Goal: Transaction & Acquisition: Purchase product/service

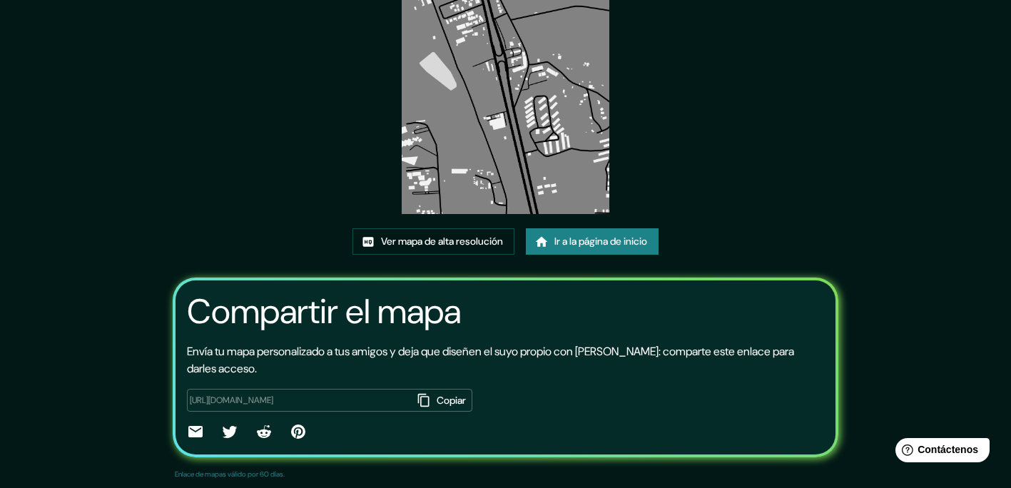
scroll to position [143, 0]
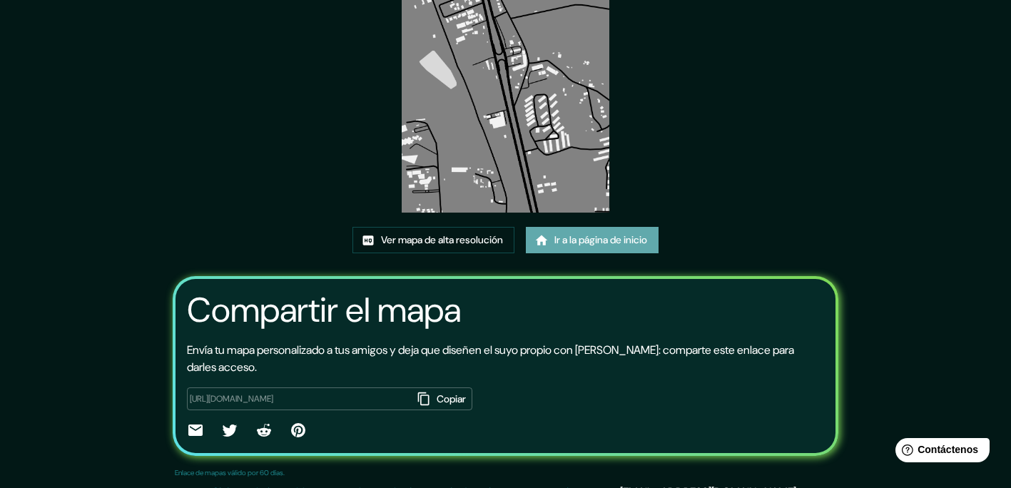
click at [605, 241] on font "Ir a la página de inicio" at bounding box center [601, 240] width 93 height 18
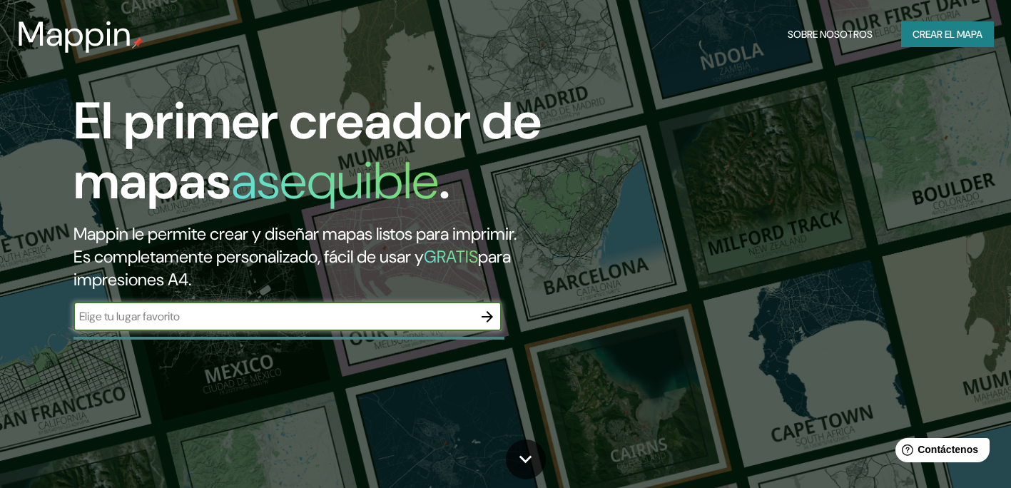
click at [223, 323] on input "text" at bounding box center [274, 316] width 400 height 16
type input "santamarta"
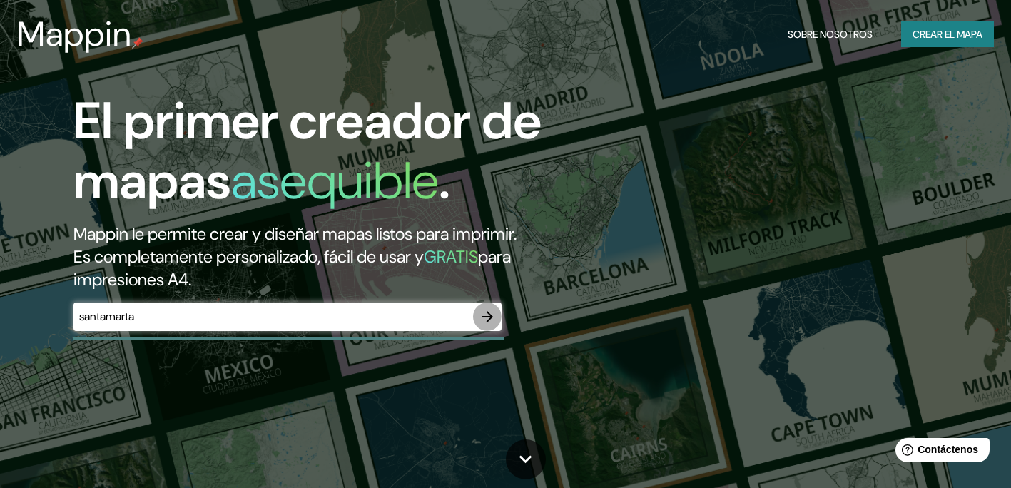
click at [493, 323] on icon "button" at bounding box center [487, 316] width 17 height 17
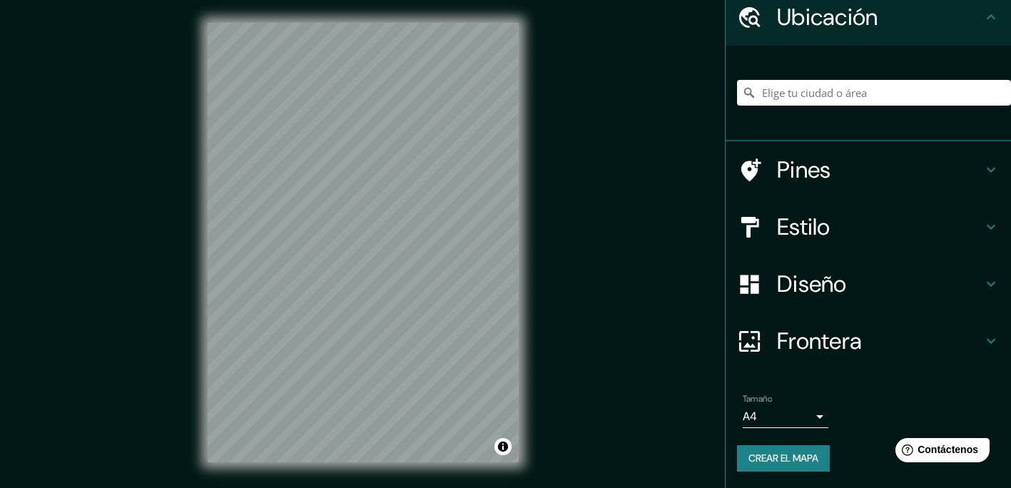
scroll to position [57, 0]
click at [817, 289] on h4 "Diseño" at bounding box center [880, 284] width 206 height 29
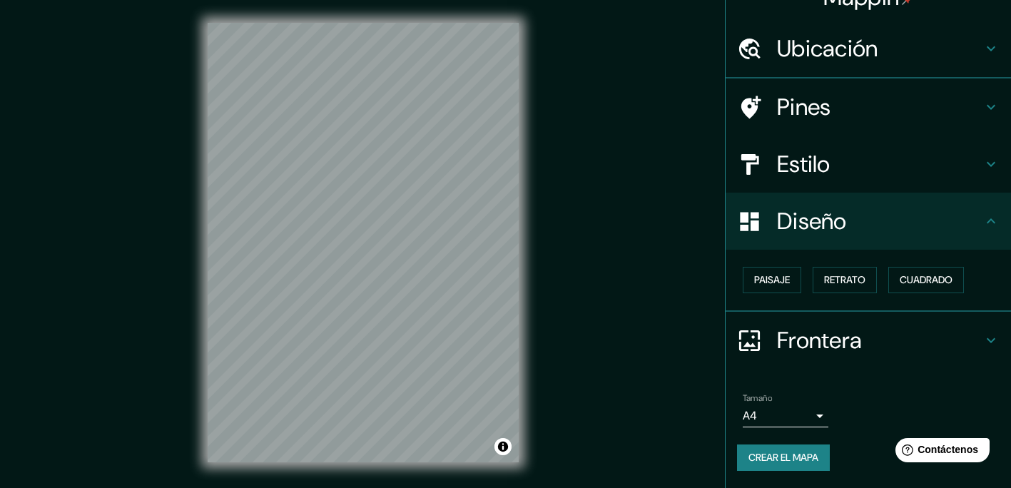
scroll to position [25, 0]
click at [777, 291] on button "Paisaje" at bounding box center [772, 281] width 59 height 26
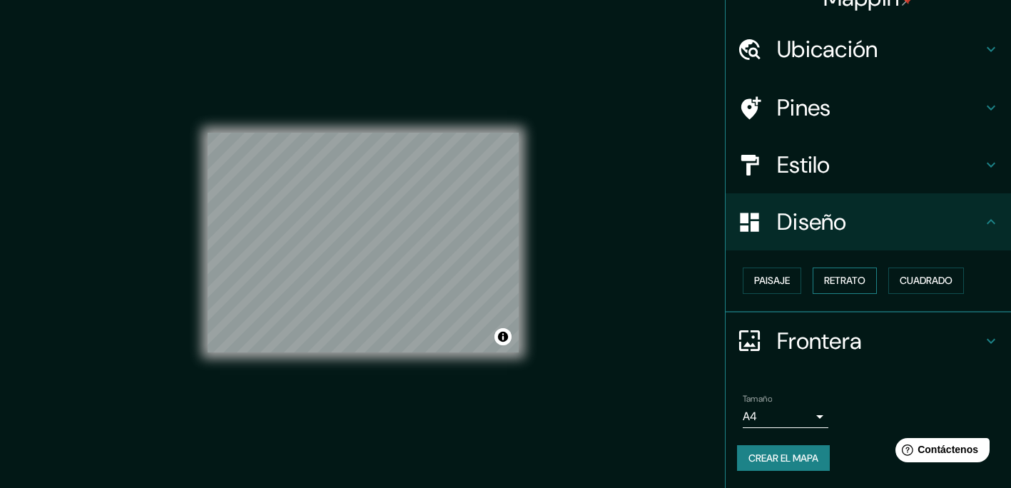
click at [824, 288] on font "Retrato" at bounding box center [844, 281] width 41 height 18
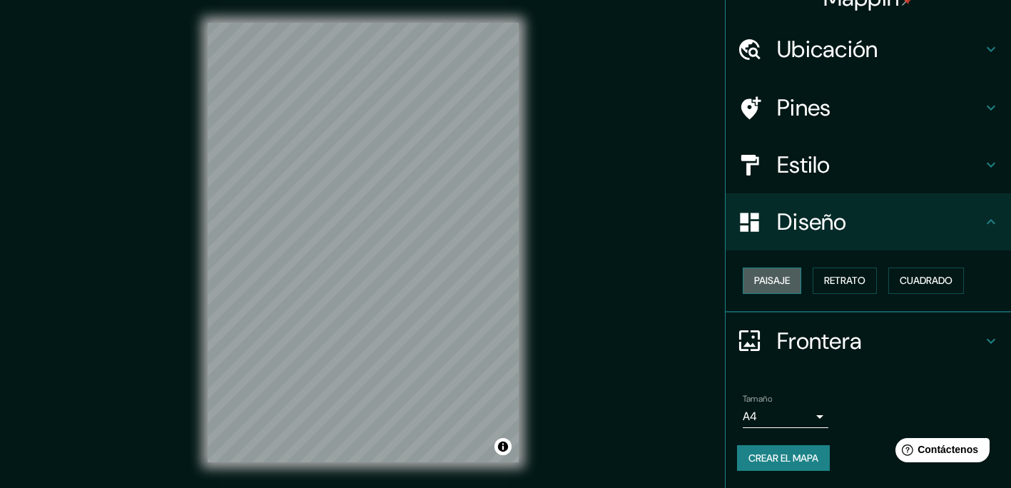
click at [784, 286] on button "Paisaje" at bounding box center [772, 281] width 59 height 26
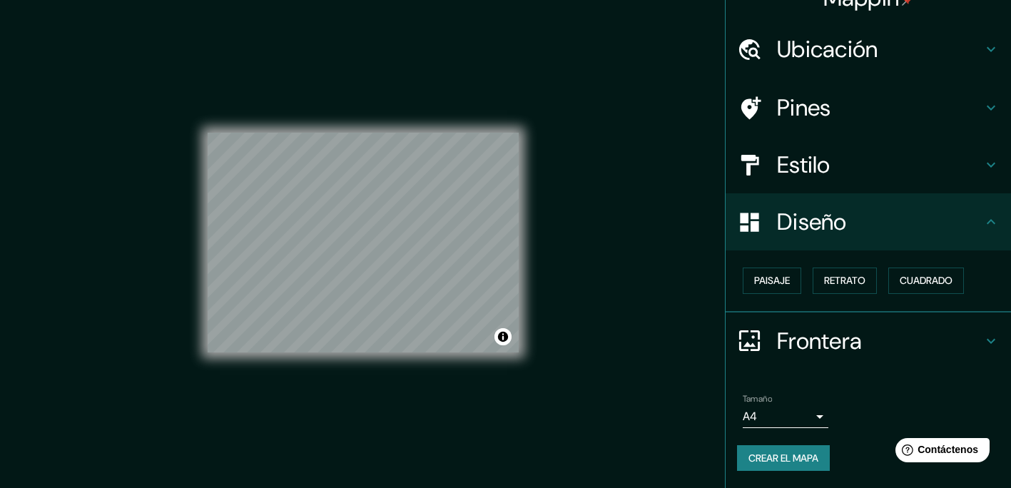
click at [798, 173] on h4 "Estilo" at bounding box center [880, 165] width 206 height 29
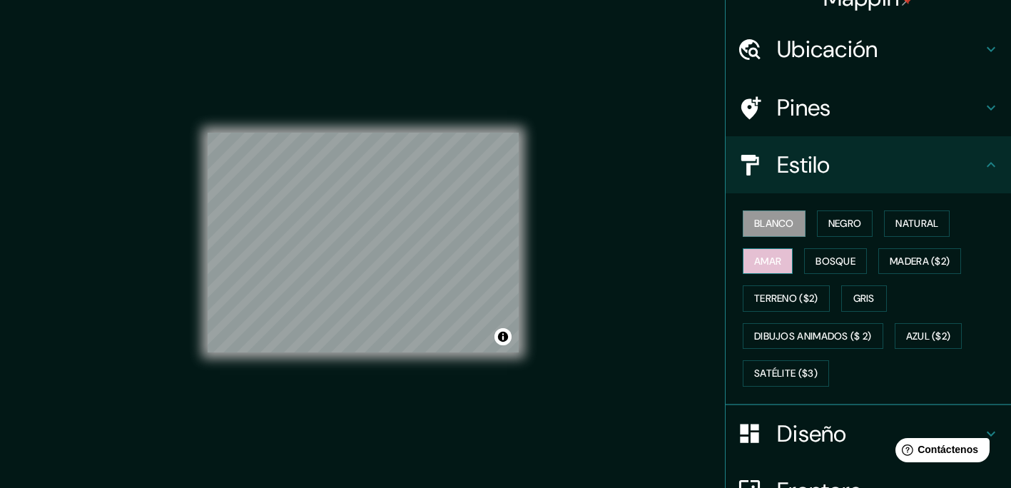
click at [774, 263] on button "Amar" at bounding box center [768, 261] width 50 height 26
click at [754, 219] on font "Blanco" at bounding box center [774, 224] width 40 height 18
click at [839, 231] on font "Negro" at bounding box center [846, 224] width 34 height 18
click at [777, 227] on font "Blanco" at bounding box center [774, 224] width 40 height 18
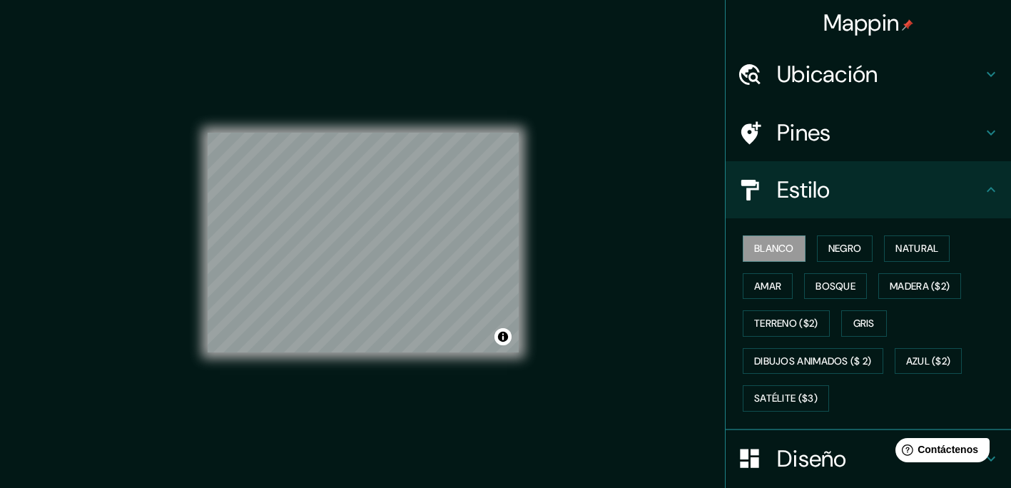
scroll to position [0, 0]
click at [852, 81] on h4 "Ubicación" at bounding box center [880, 74] width 206 height 29
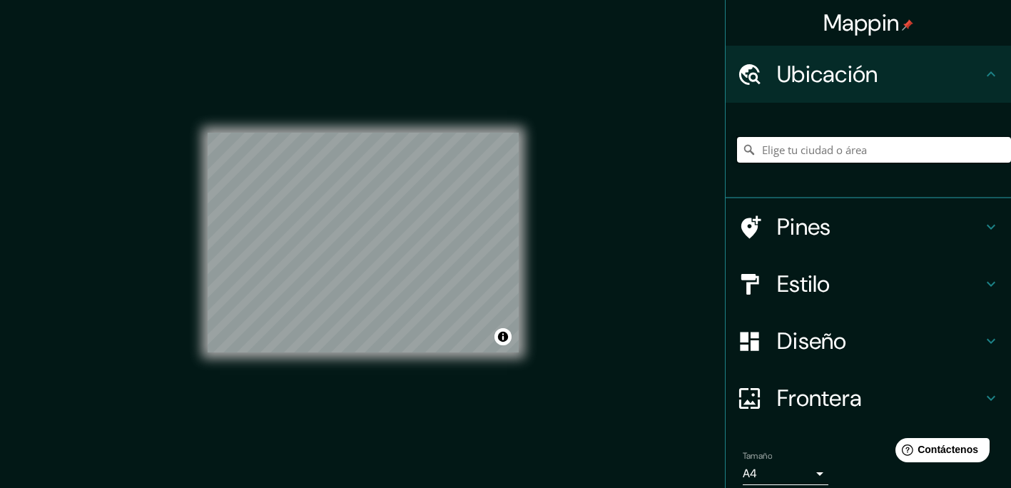
click at [842, 152] on input "Elige tu ciudad o área" at bounding box center [874, 150] width 274 height 26
type input "[GEOGRAPHIC_DATA][PERSON_NAME][GEOGRAPHIC_DATA], [GEOGRAPHIC_DATA]"
click at [440, 123] on div "© Mapbox © OpenStreetMap Improve this map" at bounding box center [363, 243] width 311 height 440
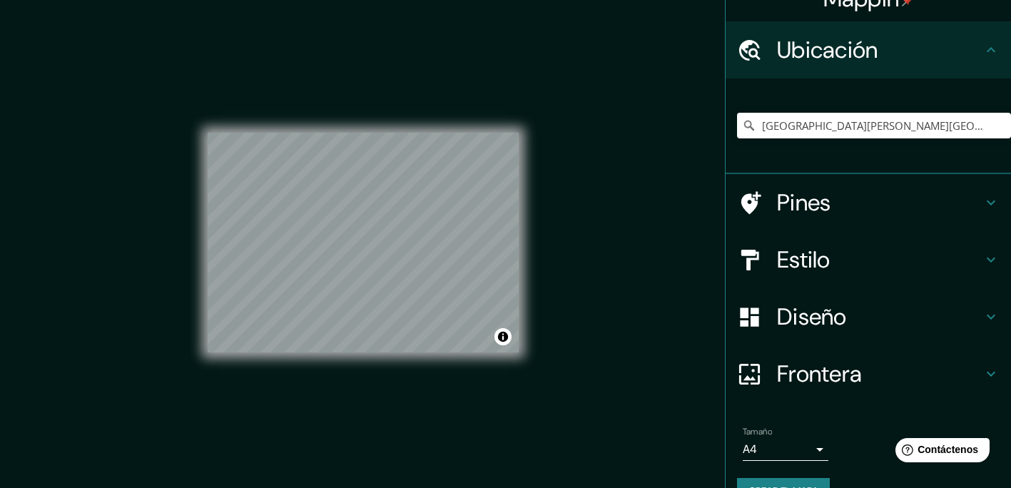
scroll to position [57, 0]
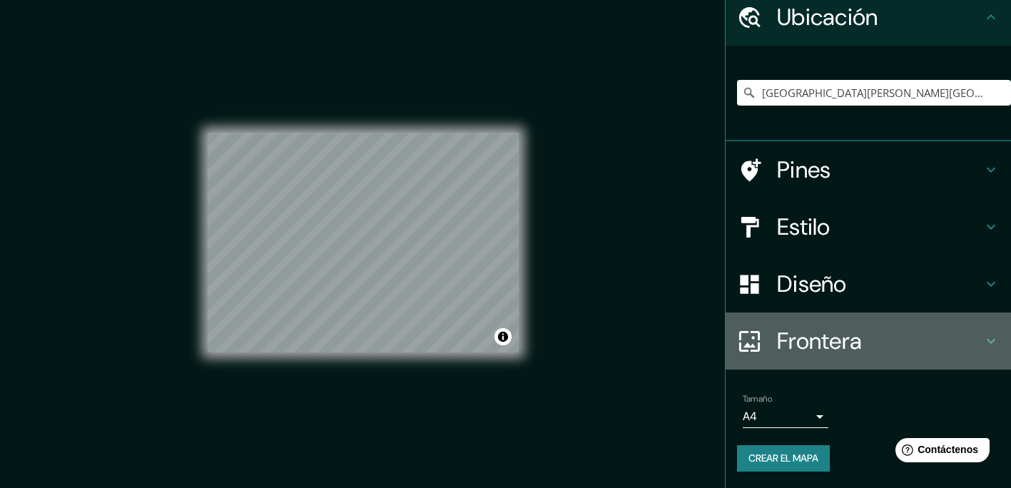
click at [845, 340] on h4 "Frontera" at bounding box center [880, 341] width 206 height 29
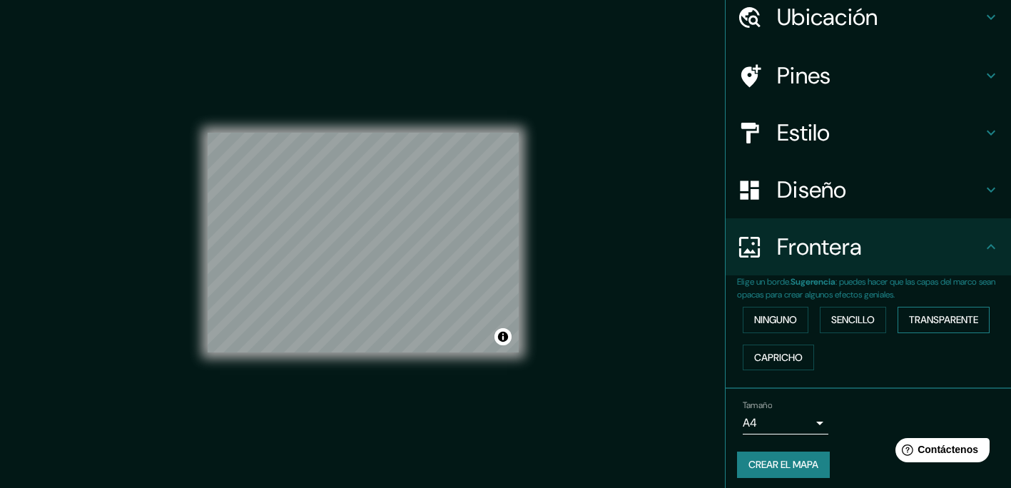
click at [933, 316] on font "Transparente" at bounding box center [943, 320] width 69 height 18
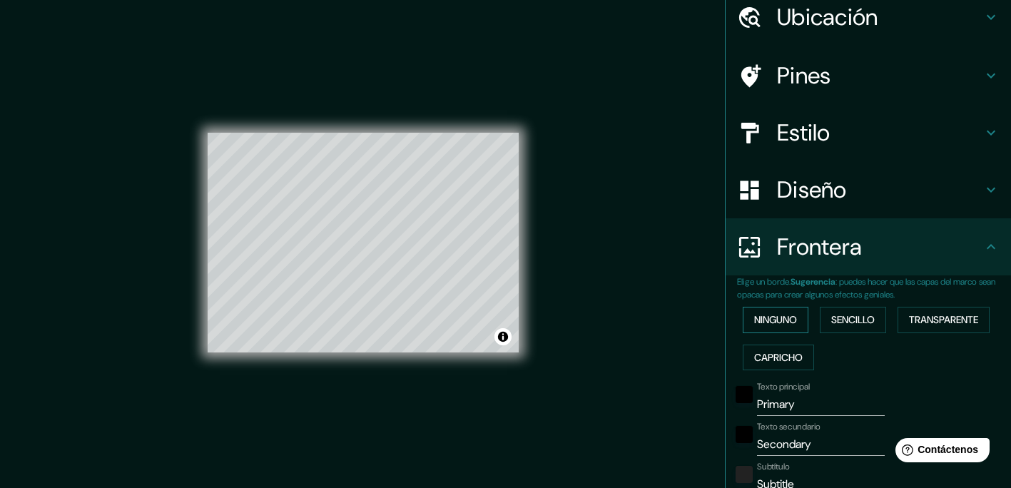
click at [779, 327] on font "Ninguno" at bounding box center [775, 320] width 43 height 18
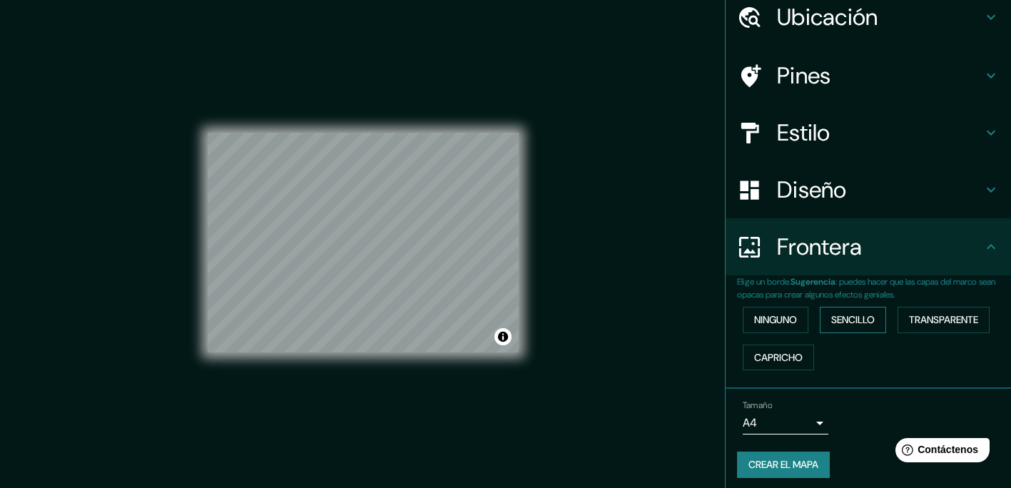
click at [832, 318] on font "Sencillo" at bounding box center [854, 320] width 44 height 18
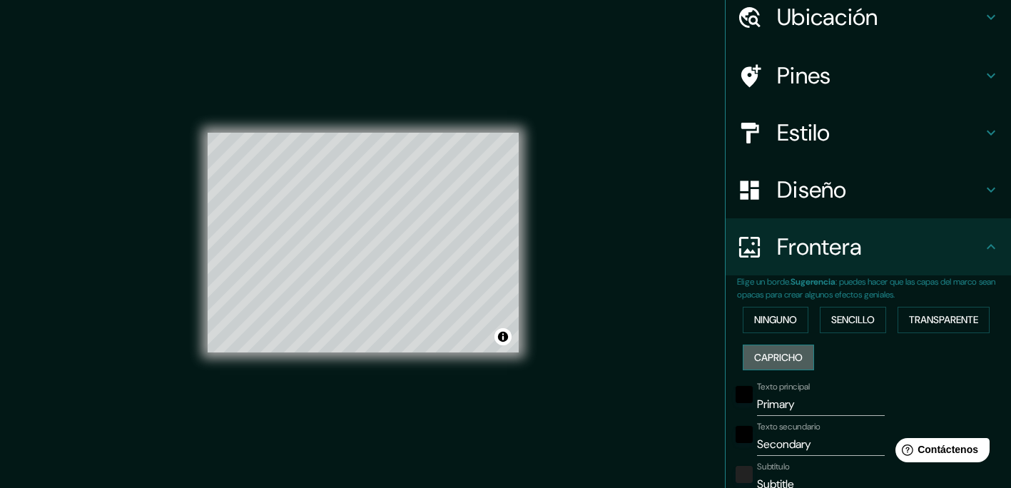
click at [772, 357] on font "Capricho" at bounding box center [778, 358] width 49 height 18
click at [764, 328] on button "Ninguno" at bounding box center [776, 320] width 66 height 26
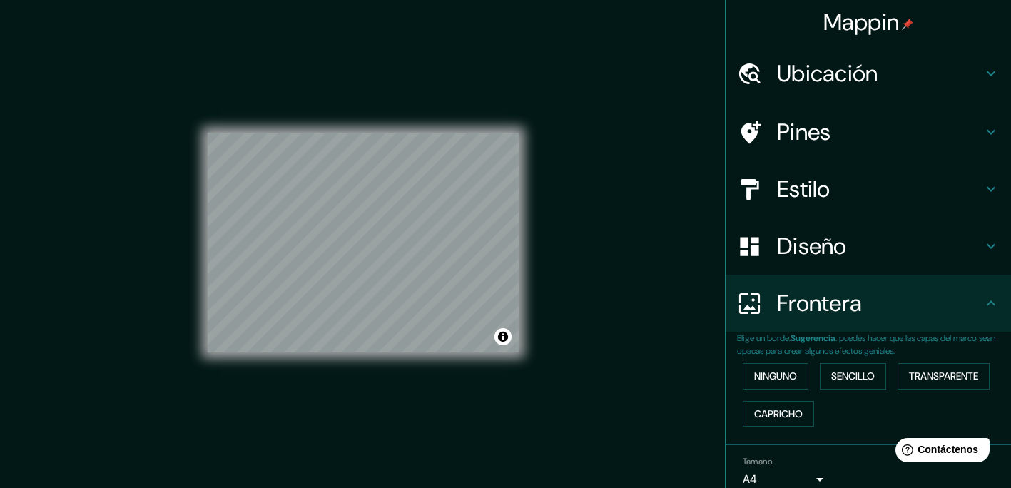
scroll to position [0, 0]
click at [802, 246] on h4 "Diseño" at bounding box center [880, 247] width 206 height 29
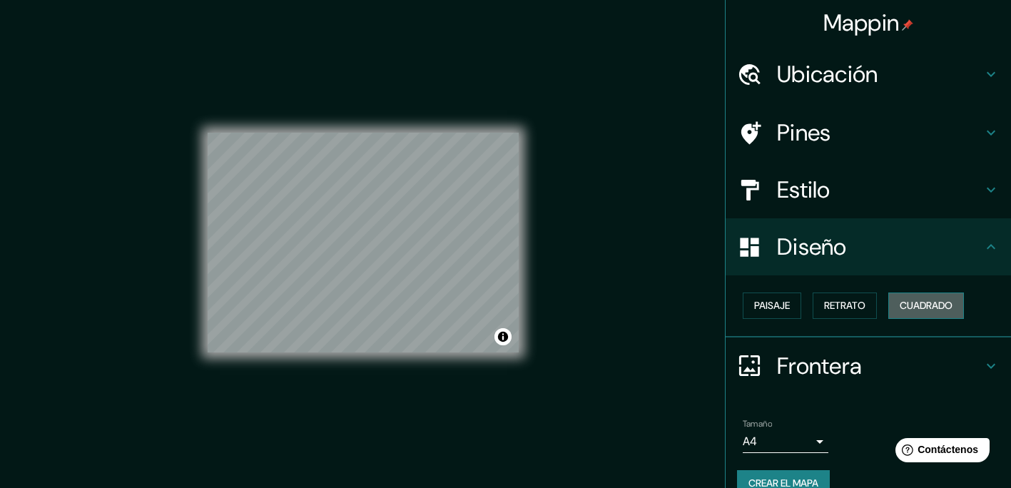
click at [900, 308] on font "Cuadrado" at bounding box center [926, 306] width 53 height 18
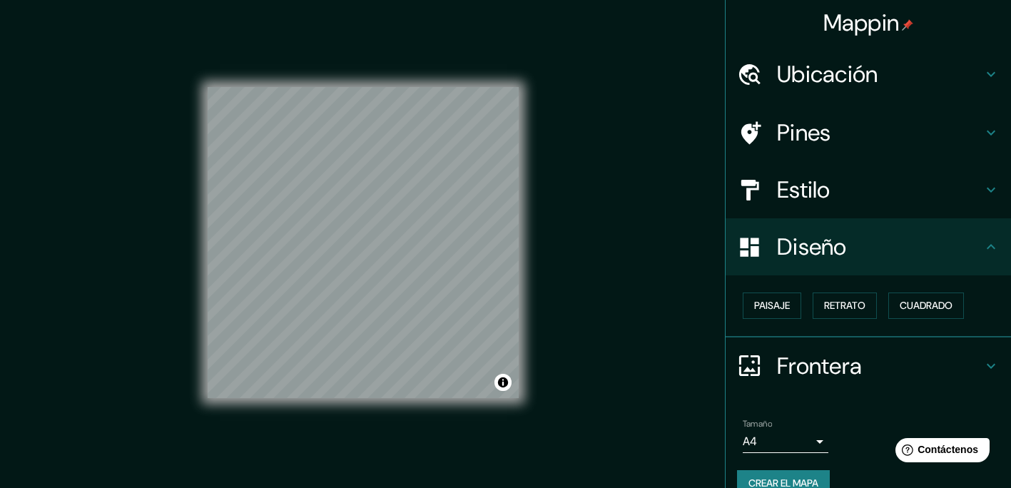
click at [812, 145] on h4 "Pines" at bounding box center [880, 132] width 206 height 29
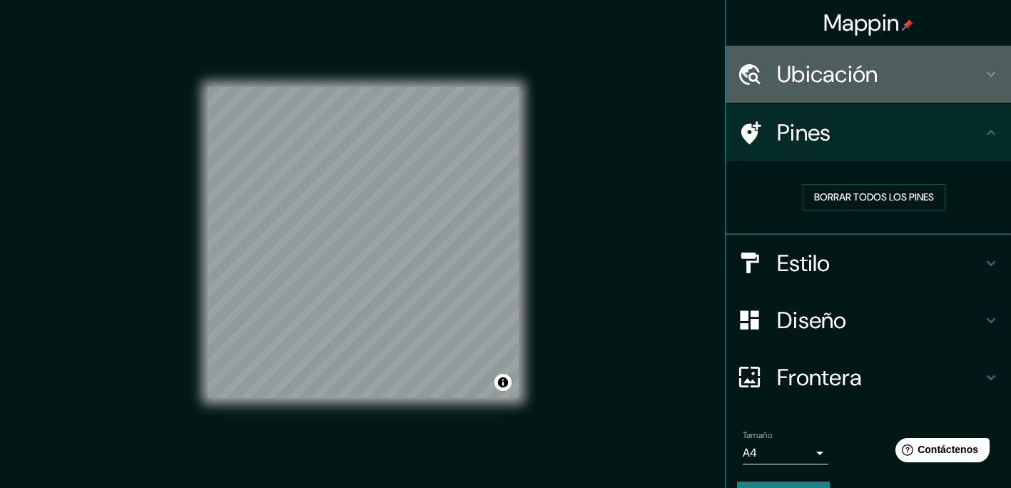
click at [801, 83] on h4 "Ubicación" at bounding box center [880, 74] width 206 height 29
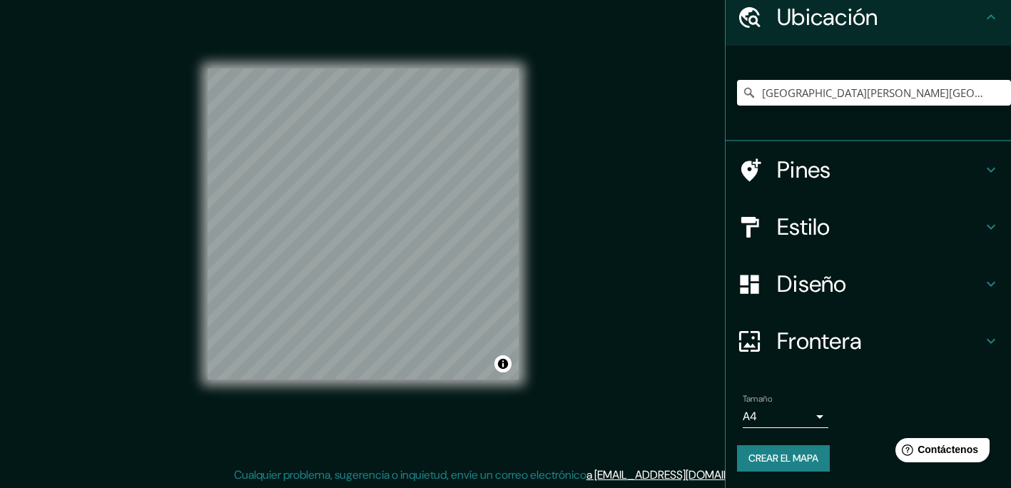
scroll to position [19, 0]
